Goal: Task Accomplishment & Management: Complete application form

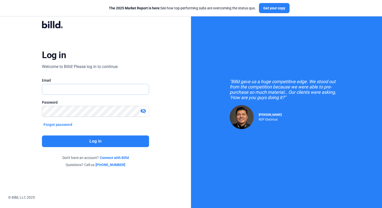
type input "[PERSON_NAME][EMAIL_ADDRESS][DOMAIN_NAME]"
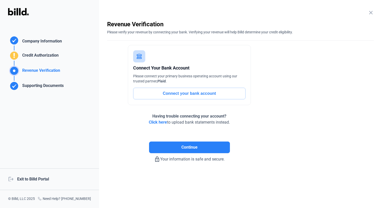
click at [370, 12] on mat-icon "close" at bounding box center [371, 13] width 6 height 6
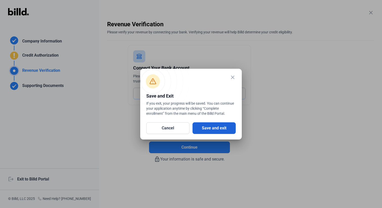
click at [219, 128] on button "Save and exit" at bounding box center [214, 128] width 43 height 12
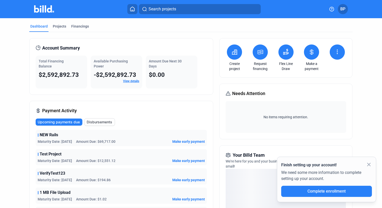
click at [370, 162] on mat-icon "close" at bounding box center [369, 165] width 6 height 6
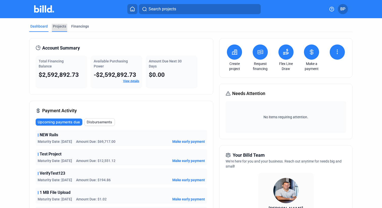
click at [56, 27] on div "Projects" at bounding box center [59, 26] width 13 height 5
